Goal: Task Accomplishment & Management: Use online tool/utility

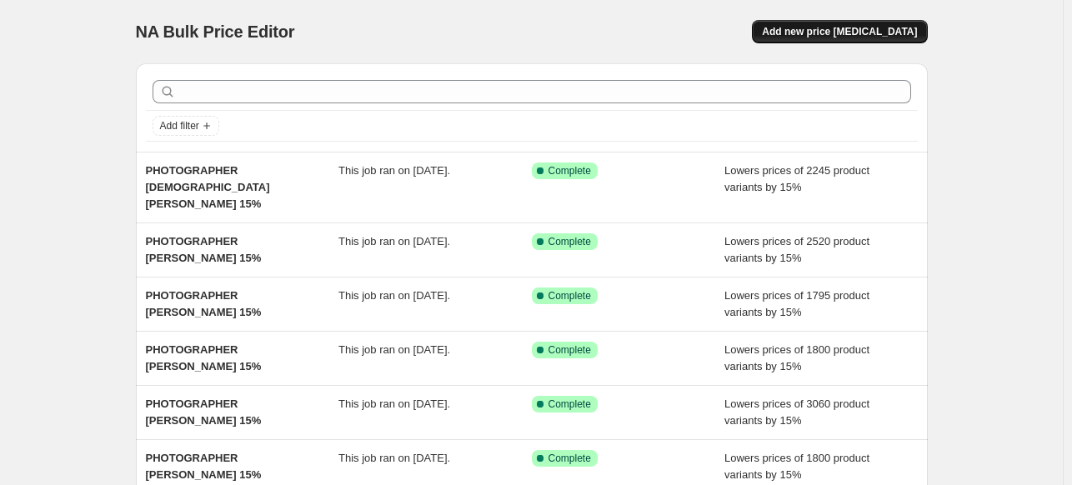
click at [832, 32] on span "Add new price [MEDICAL_DATA]" at bounding box center [839, 31] width 155 height 13
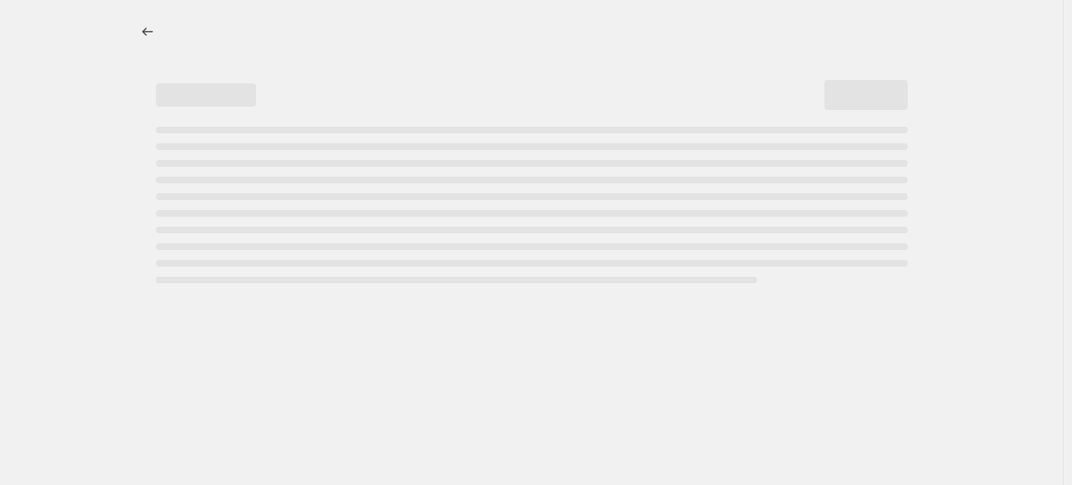
select select "percentage"
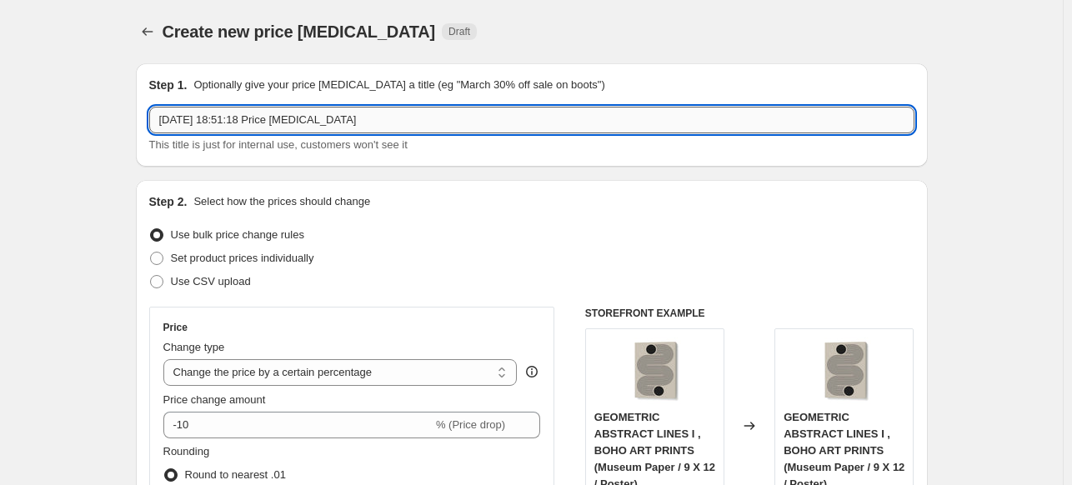
click at [402, 122] on input "[DATE] 18:51:18 Price [MEDICAL_DATA]" at bounding box center [531, 120] width 765 height 27
paste input "SIMOON"
type input "PHOTOGRAPHER SIMOON 15%"
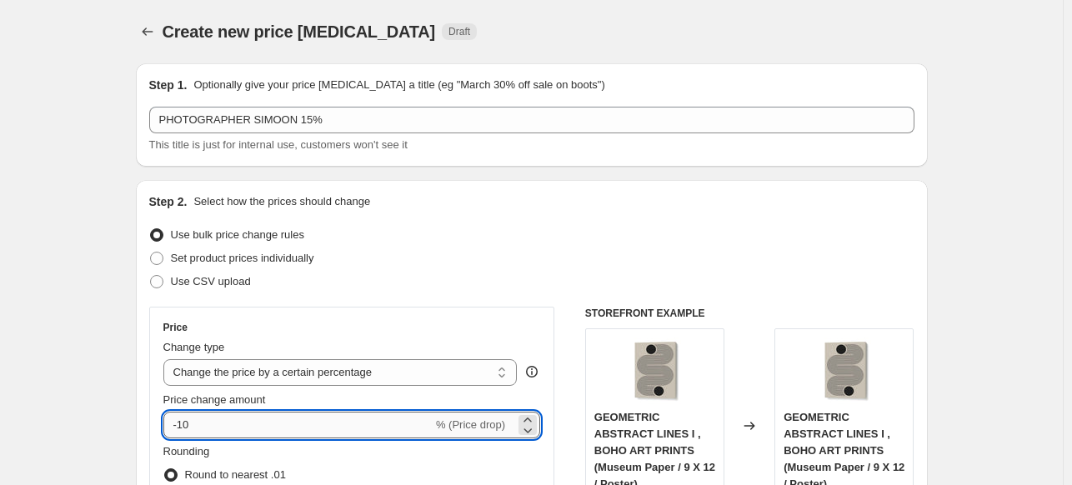
click at [242, 423] on input "-10" at bounding box center [297, 425] width 269 height 27
type input "-15"
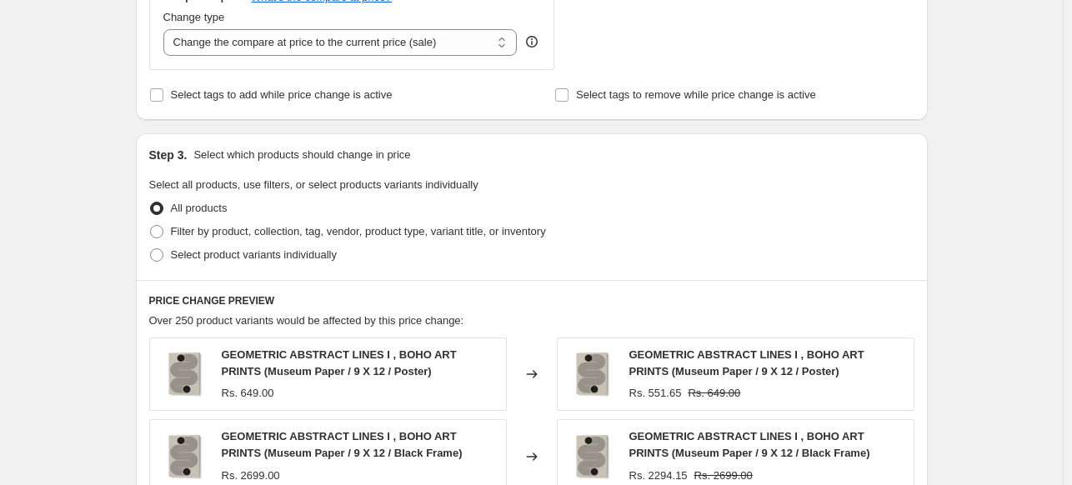
scroll to position [667, 0]
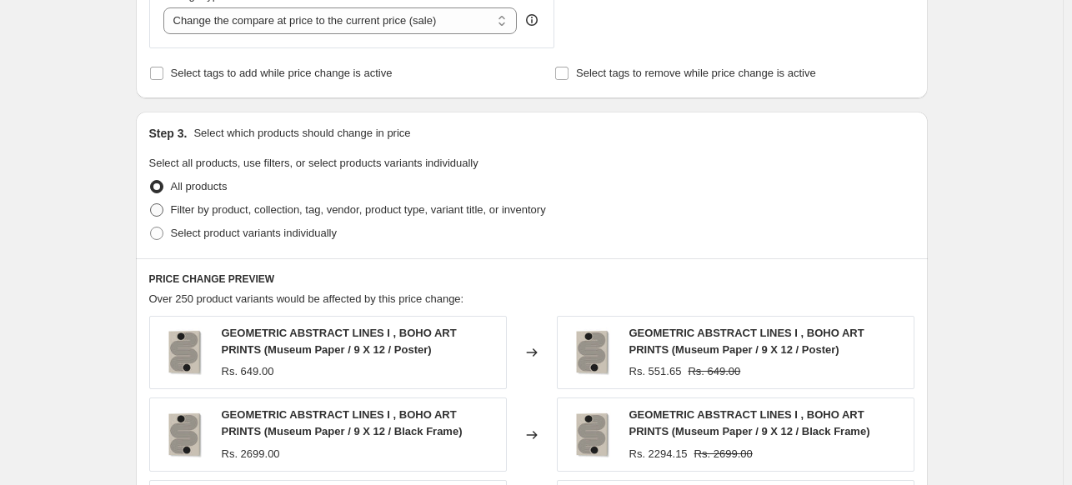
click at [177, 206] on span "Filter by product, collection, tag, vendor, product type, variant title, or inv…" at bounding box center [358, 209] width 375 height 12
click at [151, 204] on input "Filter by product, collection, tag, vendor, product type, variant title, or inv…" at bounding box center [150, 203] width 1 height 1
radio input "true"
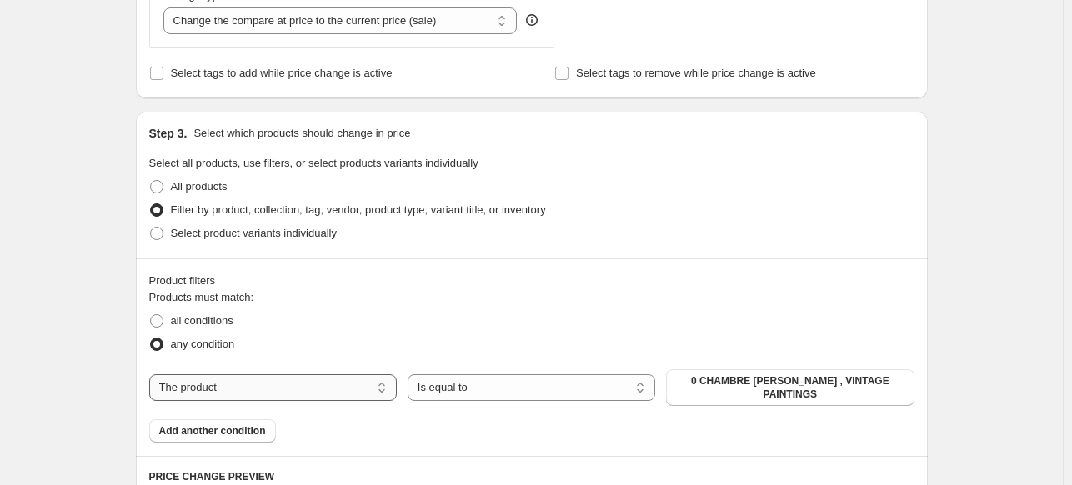
click at [363, 382] on select "The product The product's collection The product's tag The product's vendor The…" at bounding box center [272, 387] width 247 height 27
select select "collection"
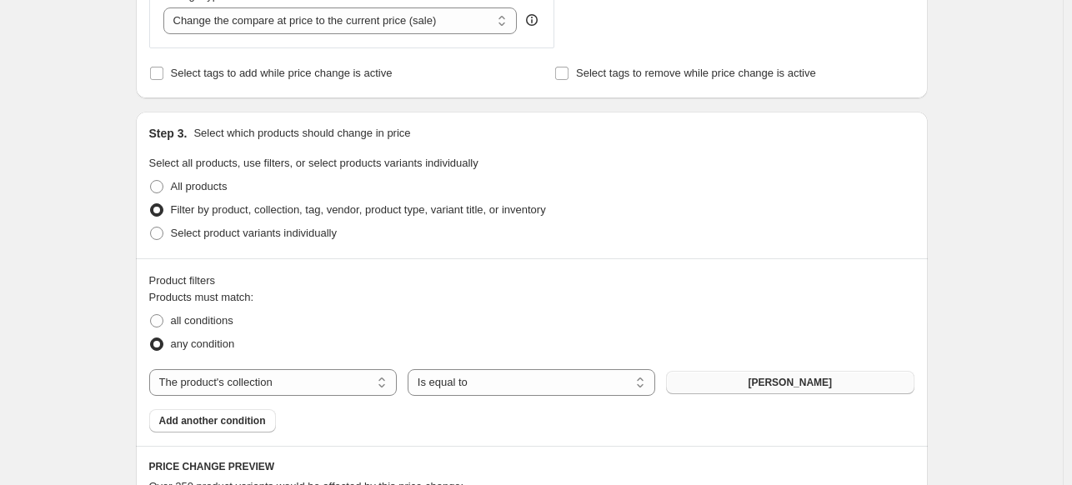
click at [789, 377] on span "[PERSON_NAME]" at bounding box center [789, 382] width 84 height 13
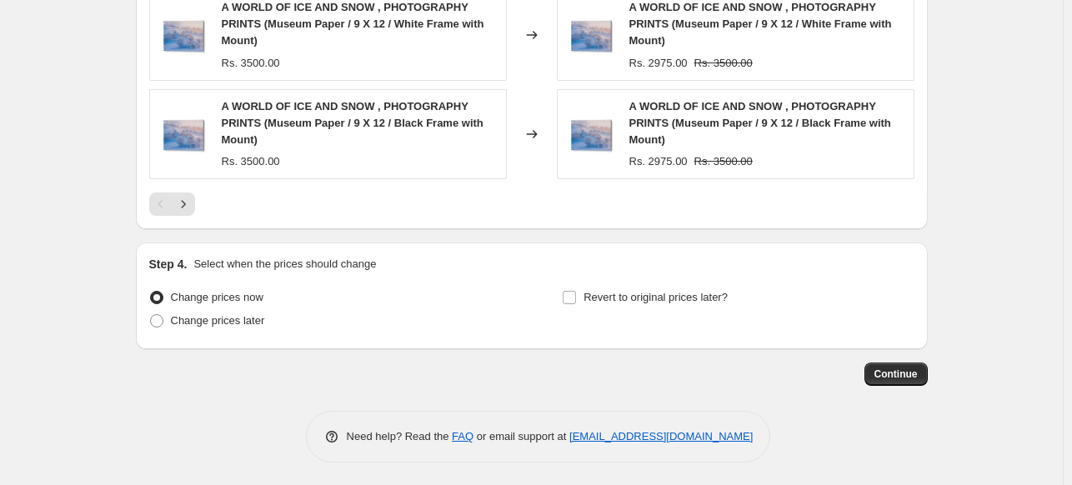
scroll to position [1426, 0]
click at [900, 372] on span "Continue" at bounding box center [895, 373] width 43 height 13
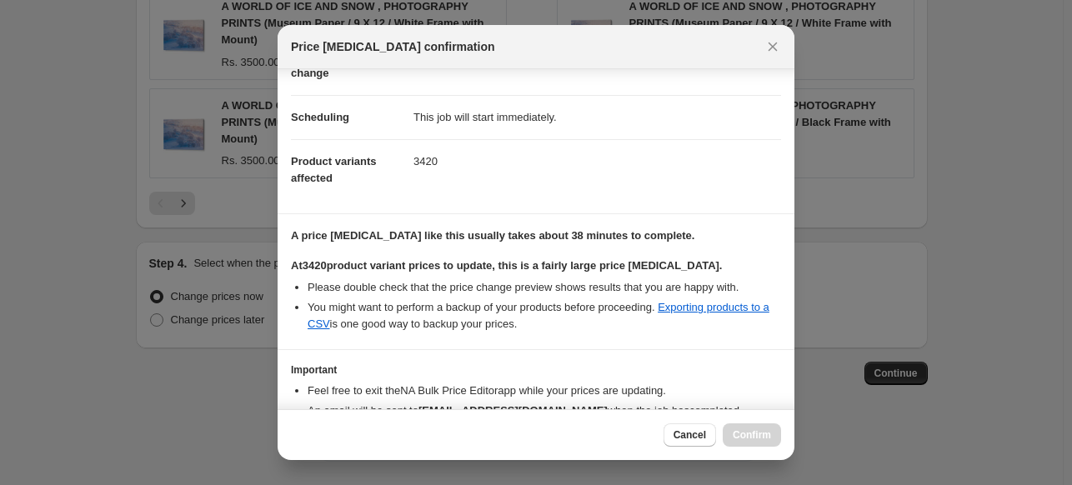
scroll to position [203, 0]
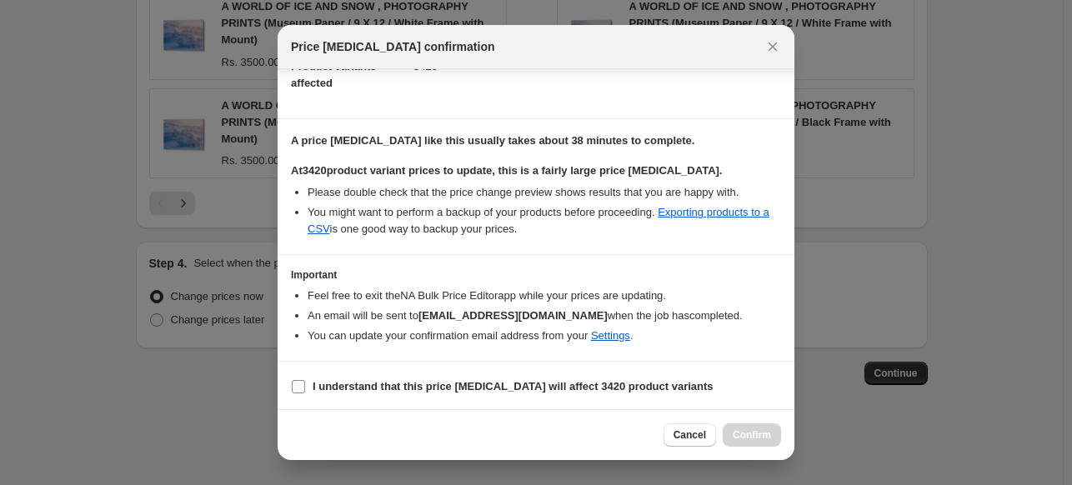
click at [409, 384] on b "I understand that this price [MEDICAL_DATA] will affect 3420 product variants" at bounding box center [512, 386] width 401 height 12
click at [305, 384] on input "I understand that this price [MEDICAL_DATA] will affect 3420 product variants" at bounding box center [298, 386] width 13 height 13
checkbox input "true"
click at [730, 438] on button "Confirm" at bounding box center [751, 434] width 58 height 23
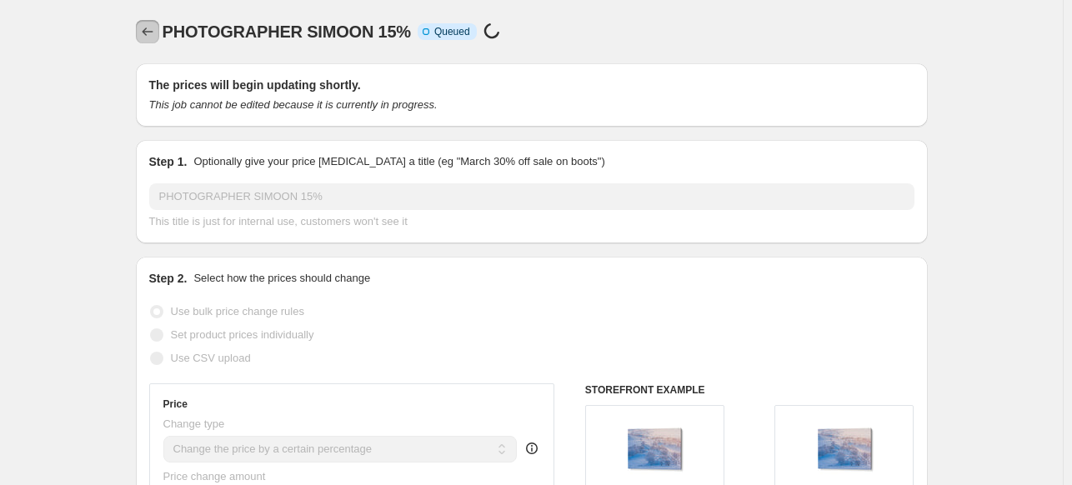
click at [152, 32] on icon "Price change jobs" at bounding box center [147, 31] width 17 height 17
